Goal: Information Seeking & Learning: Learn about a topic

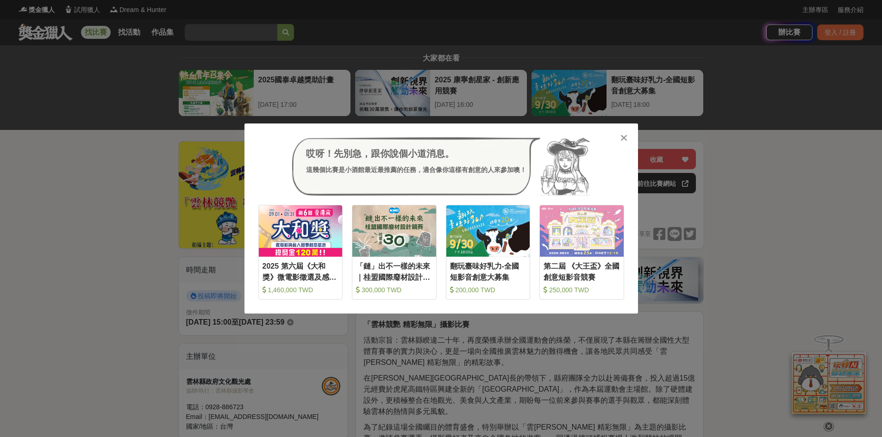
click at [627, 135] on div at bounding box center [623, 137] width 9 height 9
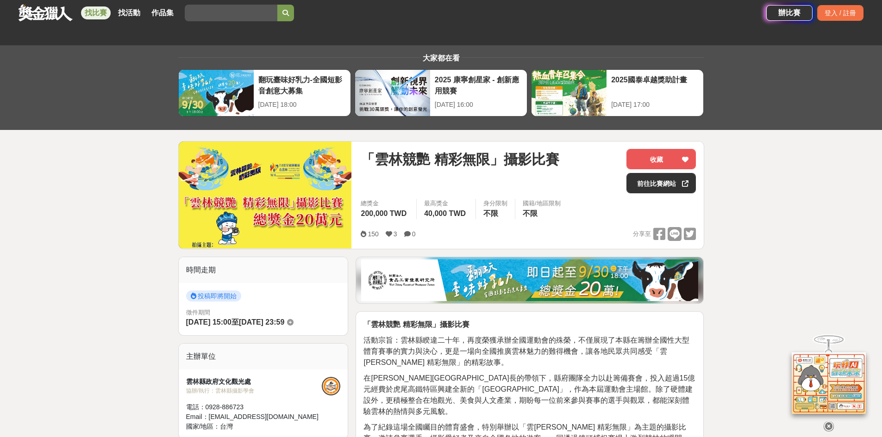
scroll to position [463, 0]
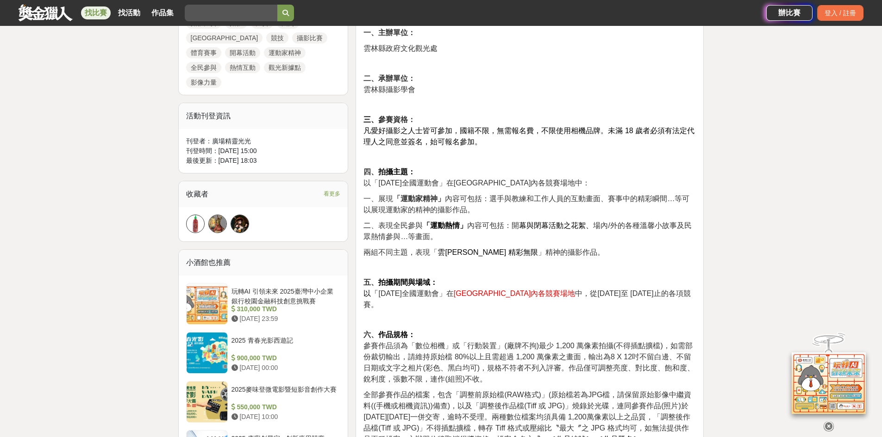
click at [642, 290] on span "中，從[DATE]至 [DATE]止的各項競賽。" at bounding box center [526, 299] width 327 height 19
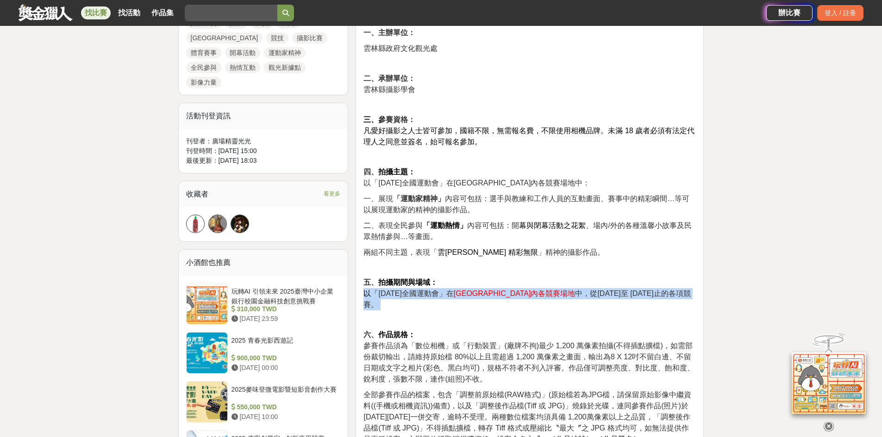
click at [642, 290] on span "中，從[DATE]至 [DATE]止的各項競賽。" at bounding box center [526, 299] width 327 height 19
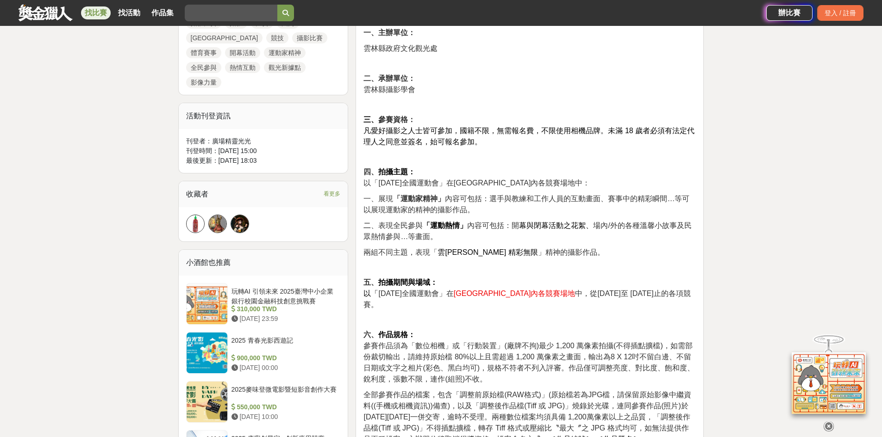
click at [616, 330] on p "六、 作品規格： 參賽作品須為「數位相機」或「行動裝置」(廠牌不拘)最少 1,200 萬像素拍攝(不得插點擴檔)，如需部份裁切輸出，請維持原始檔 80%以上且…" at bounding box center [529, 358] width 332 height 56
drag, startPoint x: 380, startPoint y: 282, endPoint x: 435, endPoint y: 284, distance: 54.6
click at [435, 290] on span "[DATE]全國運動會」在" at bounding box center [415, 294] width 75 height 8
click at [403, 290] on span "[DATE]全國運動會」在" at bounding box center [415, 294] width 75 height 8
drag, startPoint x: 376, startPoint y: 280, endPoint x: 435, endPoint y: 280, distance: 58.3
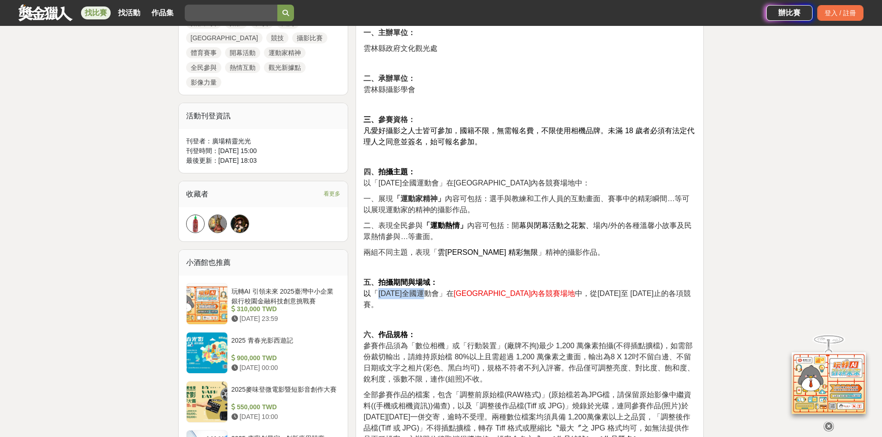
click at [435, 280] on p "五、 拍攝期間與場域： 以「 [DATE]全國運動會」在 [GEOGRAPHIC_DATA]內各競賽場地 中，從[DATE]至 [DATE]止的各項競賽。" at bounding box center [529, 293] width 332 height 33
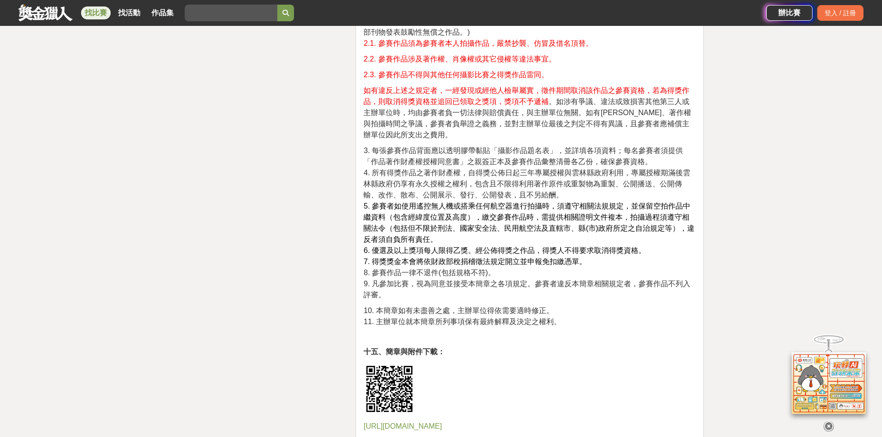
scroll to position [1697, 0]
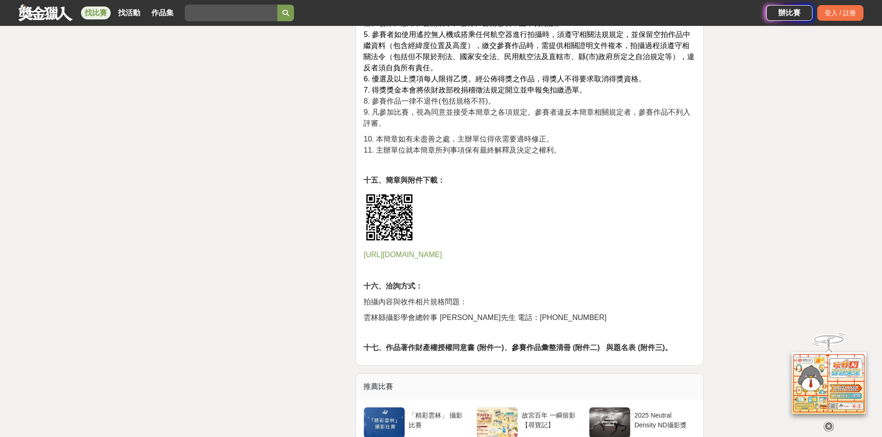
click at [411, 253] on span "[URL][DOMAIN_NAME]" at bounding box center [402, 255] width 78 height 8
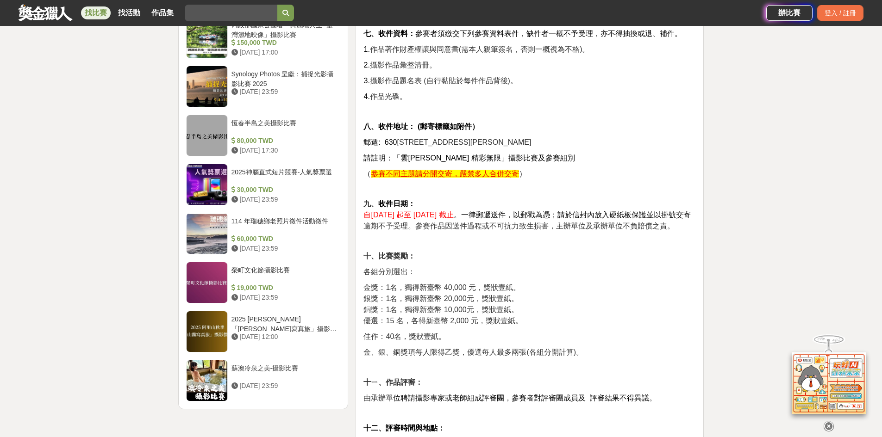
scroll to position [463, 0]
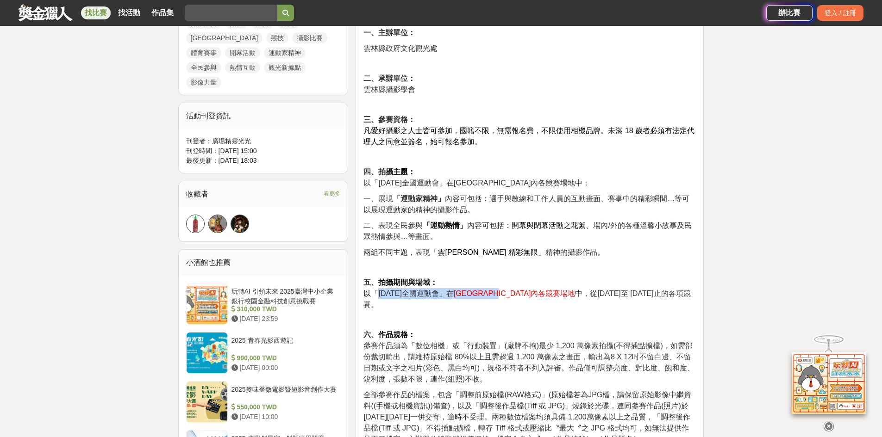
drag, startPoint x: 519, startPoint y: 282, endPoint x: 378, endPoint y: 285, distance: 141.2
click at [378, 285] on p "五、 拍攝期間與場域： 以「 [DATE]全國運動會」在 [GEOGRAPHIC_DATA]內各競賽場地 中，從[DATE]至 [DATE]止的各項競賽。" at bounding box center [529, 293] width 332 height 33
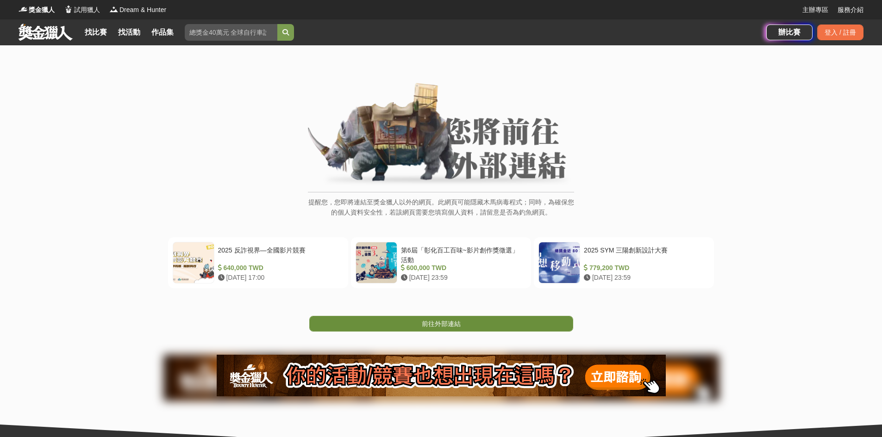
click at [454, 324] on span "前往外部連結" at bounding box center [441, 323] width 39 height 7
